Goal: Task Accomplishment & Management: Use online tool/utility

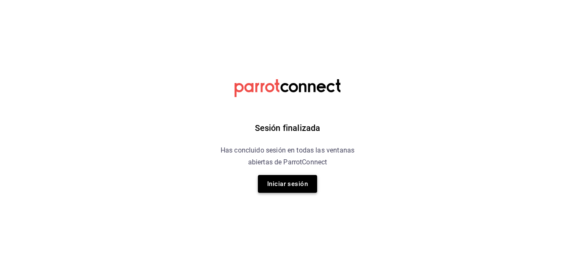
click at [285, 189] on button "Iniciar sesión" at bounding box center [287, 184] width 59 height 18
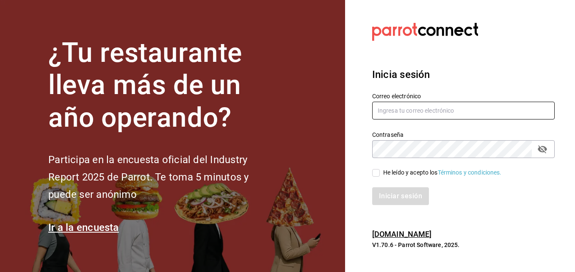
type input "hotaru.puebla@grupocosteno.com"
click at [379, 171] on input "He leído y acepto los Términos y condiciones." at bounding box center [376, 173] width 8 height 8
checkbox input "true"
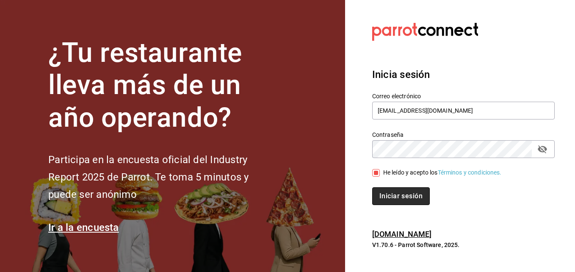
click at [383, 200] on button "Iniciar sesión" at bounding box center [401, 196] width 58 height 18
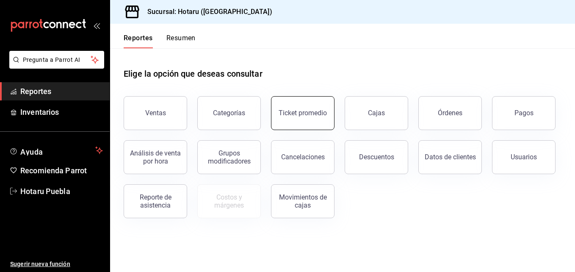
click at [311, 111] on div "Ticket promedio" at bounding box center [303, 113] width 48 height 8
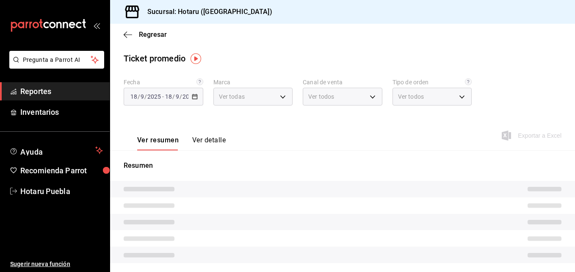
type input "28f2b94b-43d9-4456-ab58-be91b69769b2,f751b40b-1592-4fe9-b0c9-b3cde2f2f566"
type input "PARROT,UBER_EATS,RAPPI,DIDI_FOOD,ONLINE"
type input "fab97e86-f173-400a-9fb3-ec3d756d97d2,cce75506-828c-4b0a-8d3b-bb17af45970c,EXTER…"
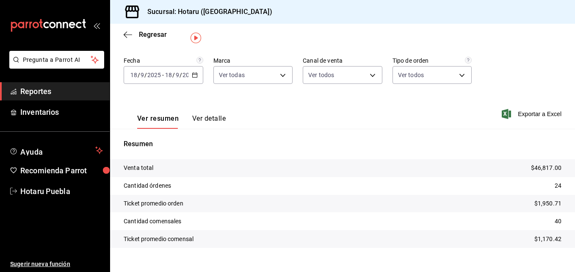
scroll to position [35, 0]
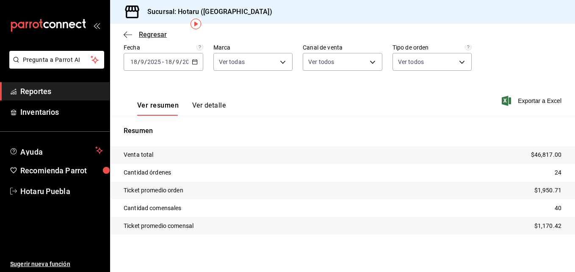
click at [129, 37] on icon "button" at bounding box center [128, 35] width 8 height 8
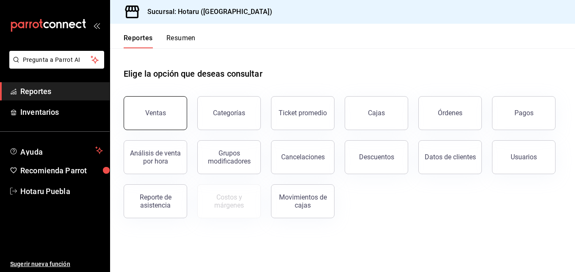
click at [158, 102] on button "Ventas" at bounding box center [156, 113] width 64 height 34
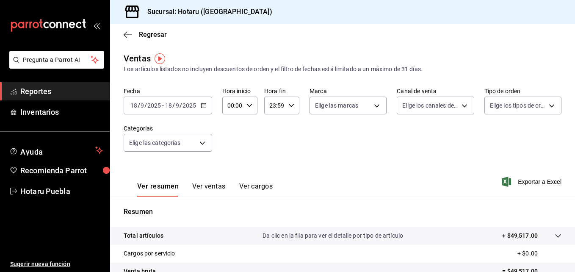
click at [551, 231] on div at bounding box center [550, 235] width 24 height 9
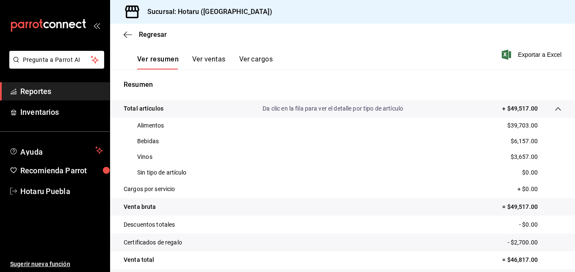
scroll to position [169, 0]
